Goal: Transaction & Acquisition: Purchase product/service

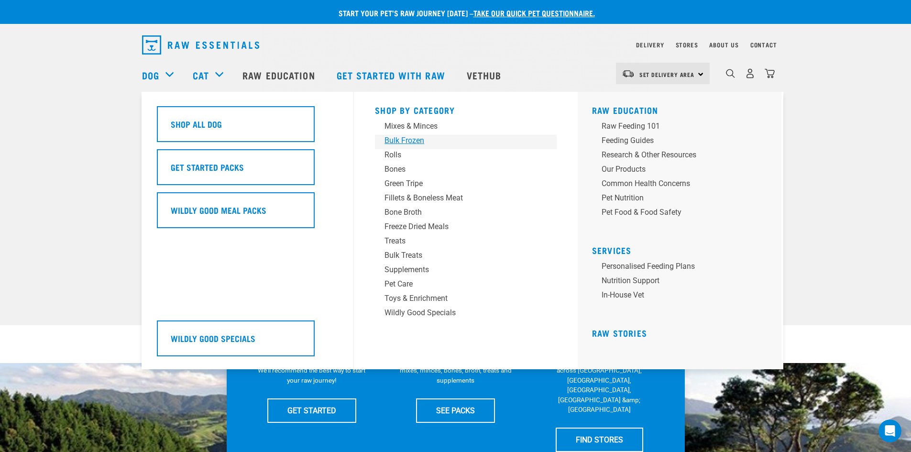
click at [415, 138] on div "Bulk Frozen" at bounding box center [459, 140] width 149 height 11
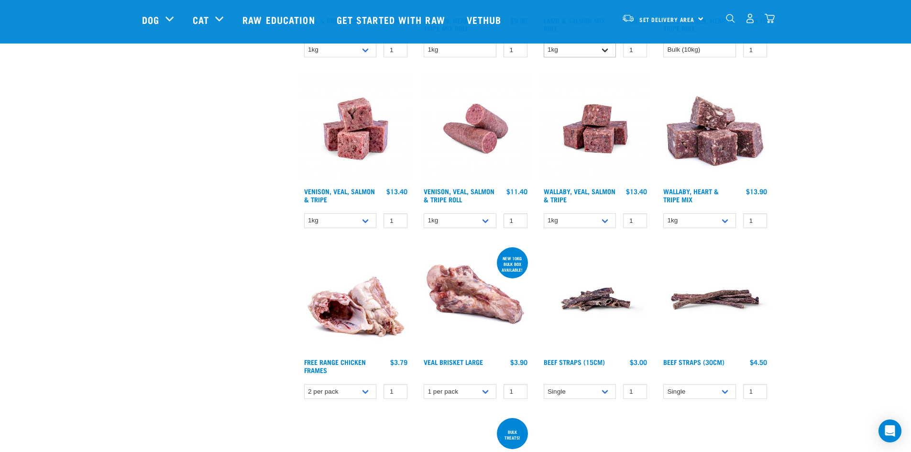
scroll to position [478, 0]
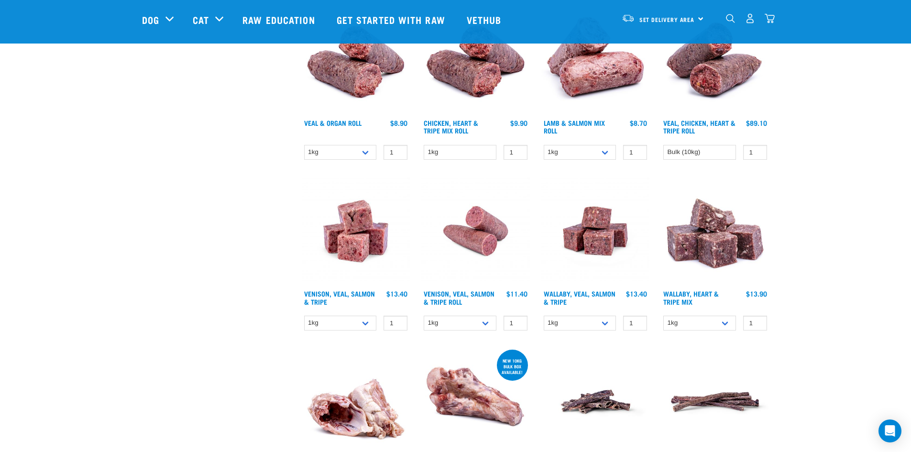
click at [726, 262] on img at bounding box center [715, 231] width 109 height 109
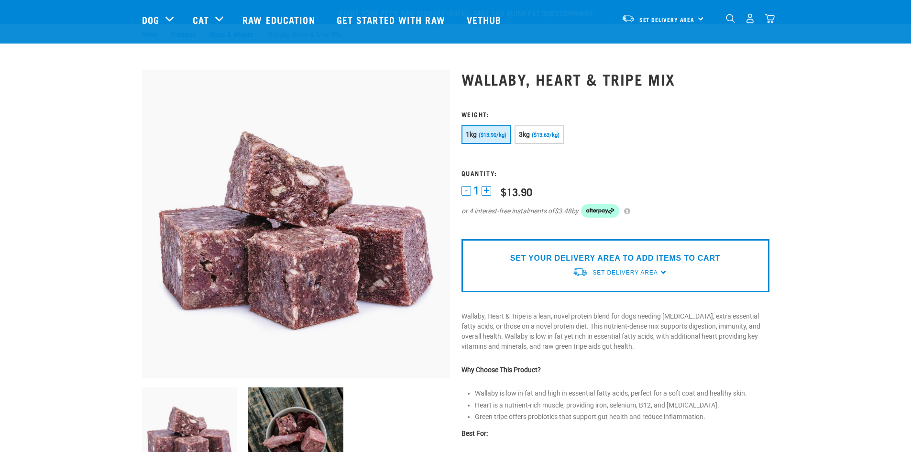
scroll to position [287, 0]
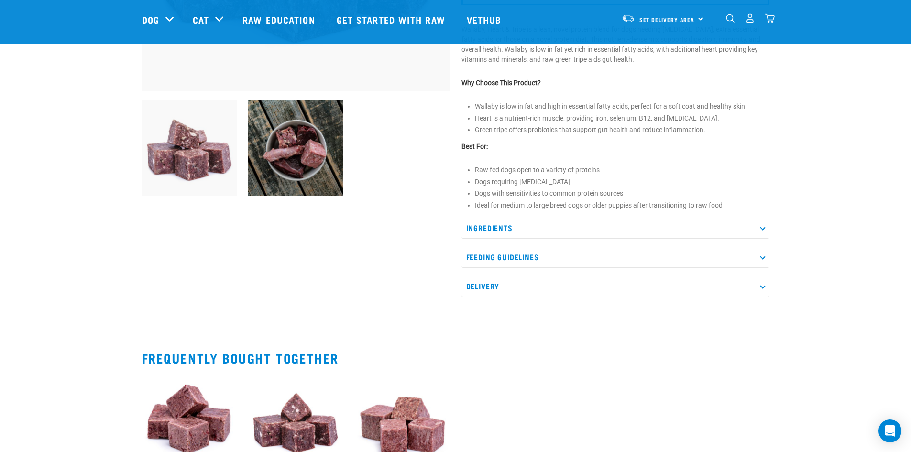
click at [308, 143] on img at bounding box center [295, 147] width 95 height 95
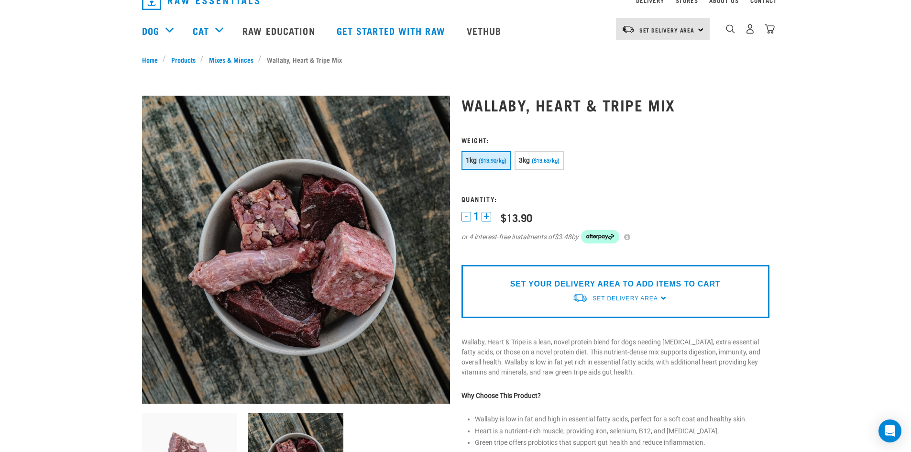
scroll to position [0, 0]
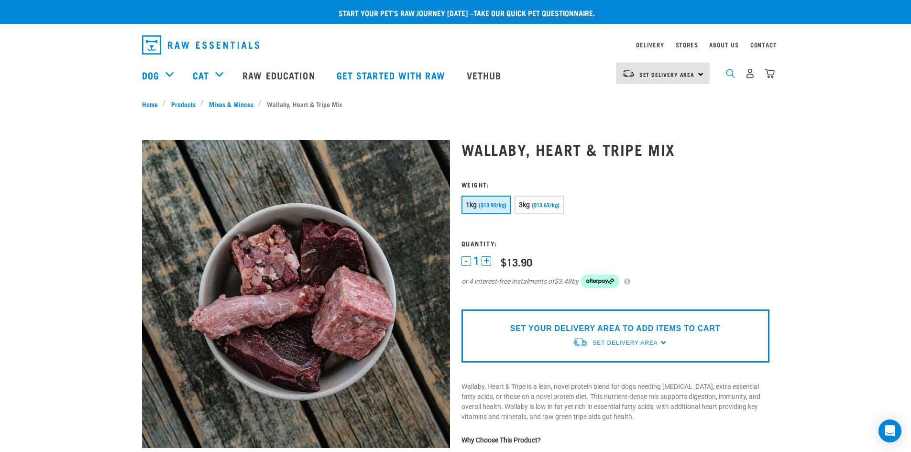
click at [733, 75] on img "dropdown navigation" at bounding box center [730, 73] width 9 height 9
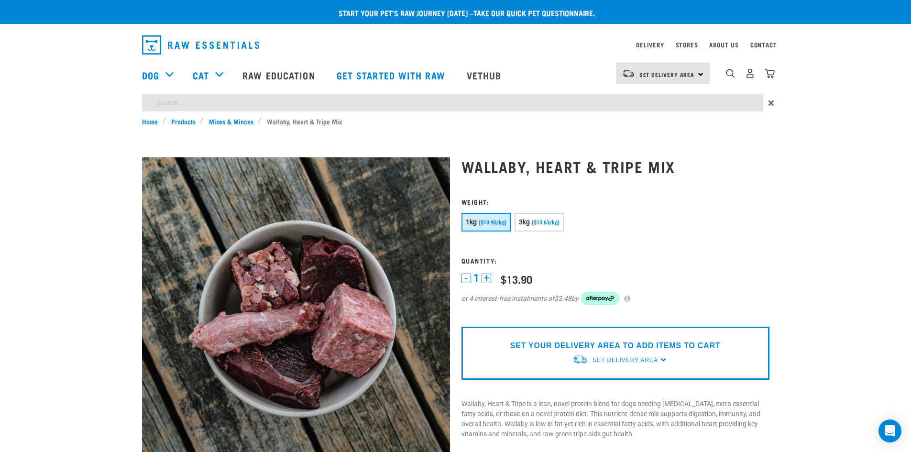
click at [649, 105] on input "search" at bounding box center [452, 102] width 621 height 17
type input "tripe"
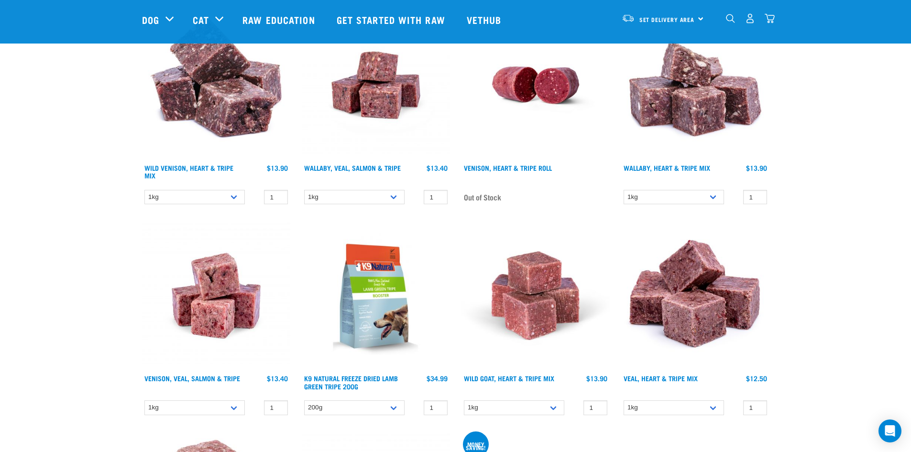
scroll to position [957, 0]
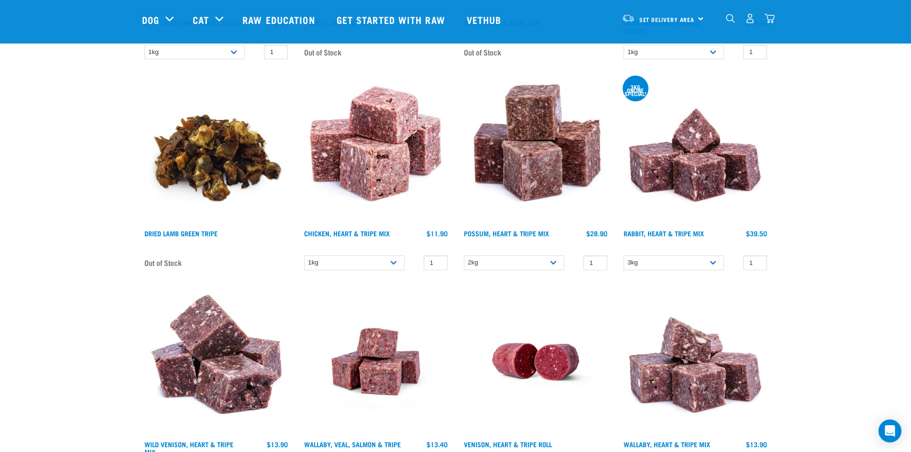
scroll to position [526, 0]
